Goal: Information Seeking & Learning: Learn about a topic

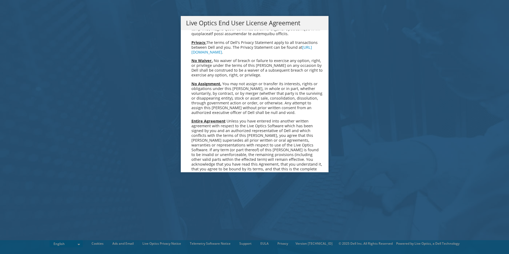
scroll to position [2012, 0]
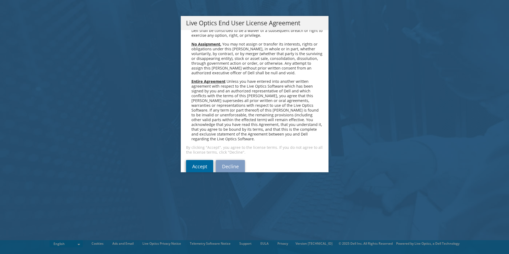
click at [191, 160] on link "Accept" at bounding box center [199, 166] width 27 height 13
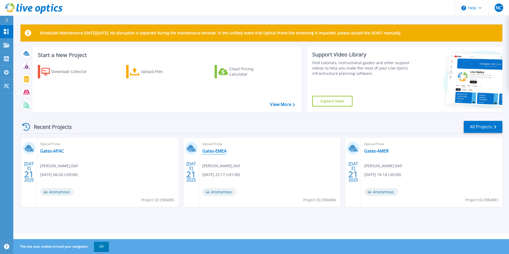
click at [221, 152] on link "Gates-EMEA" at bounding box center [214, 150] width 24 height 5
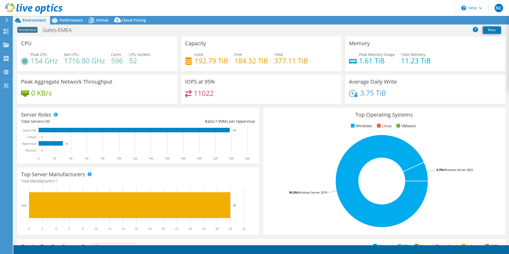
select select "USD"
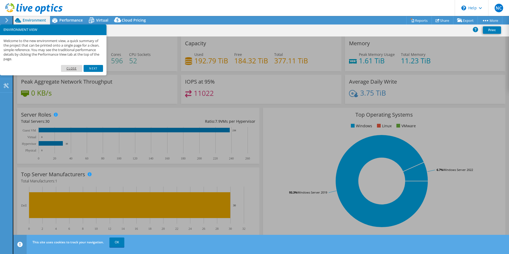
click at [73, 69] on link "Close" at bounding box center [72, 68] width 22 height 7
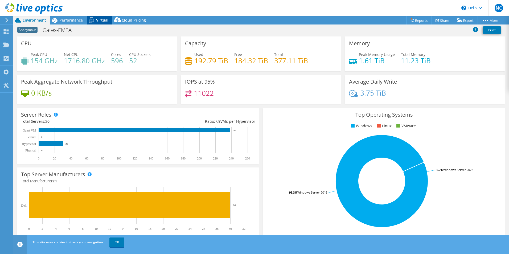
click at [99, 19] on span "Virtual" at bounding box center [102, 20] width 12 height 5
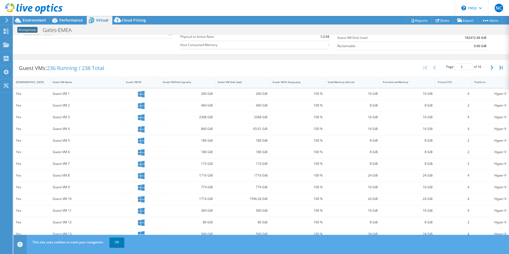
scroll to position [103, 0]
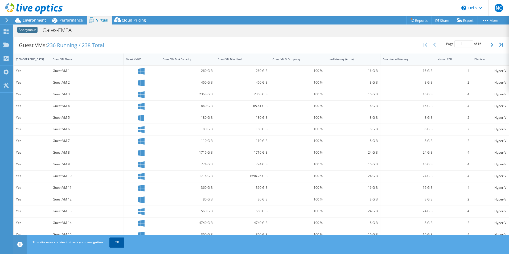
click at [111, 244] on link "OK" at bounding box center [116, 242] width 15 height 10
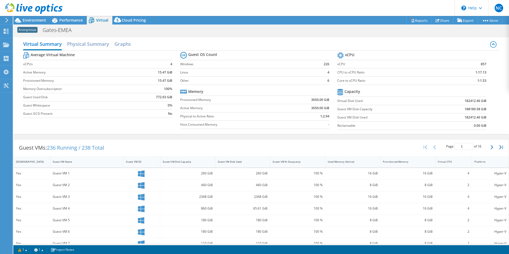
scroll to position [0, 0]
click at [123, 18] on span "Cloud Pricing" at bounding box center [134, 20] width 24 height 5
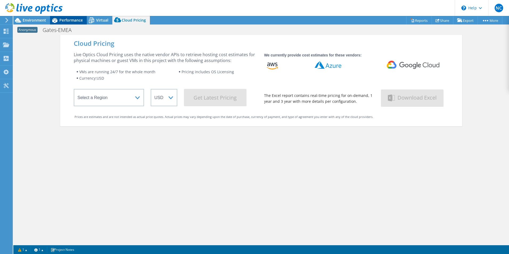
click at [70, 23] on div "Performance" at bounding box center [68, 20] width 37 height 9
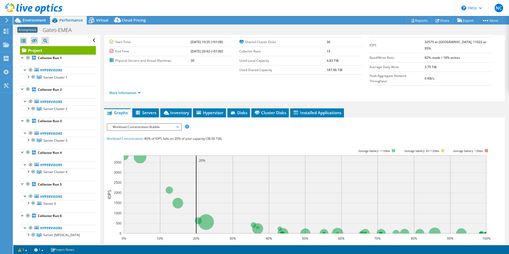
scroll to position [53, 0]
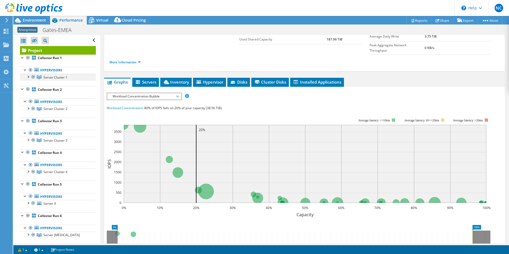
click at [26, 78] on div at bounding box center [27, 76] width 5 height 5
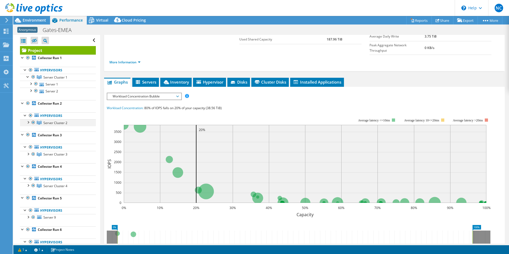
click at [28, 122] on div at bounding box center [27, 121] width 5 height 5
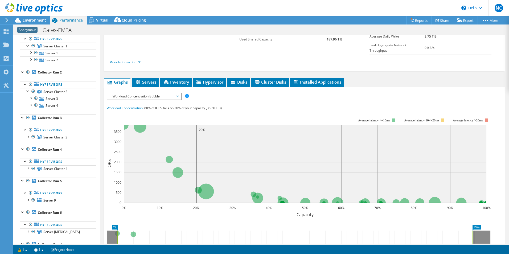
scroll to position [0, 0]
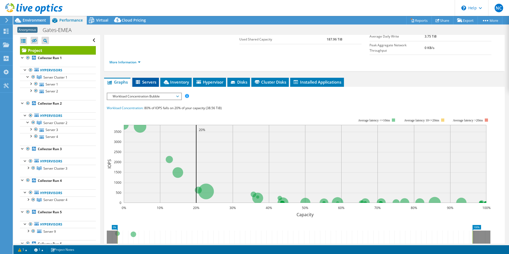
click at [144, 79] on span "Servers" at bounding box center [145, 81] width 21 height 5
